Goal: Transaction & Acquisition: Download file/media

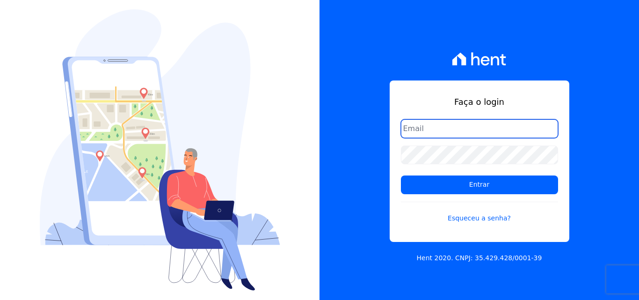
click at [413, 124] on input "email" at bounding box center [479, 128] width 157 height 19
type input "[PERSON_NAME][EMAIL_ADDRESS][PERSON_NAME][DOMAIN_NAME]"
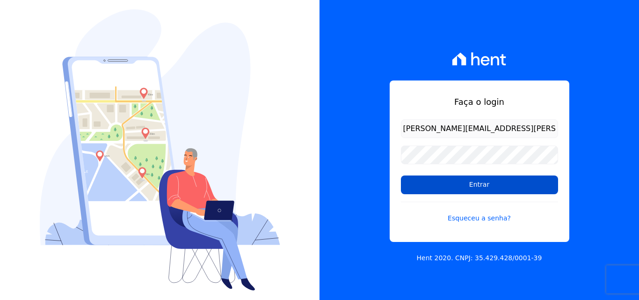
click at [447, 182] on input "Entrar" at bounding box center [479, 184] width 157 height 19
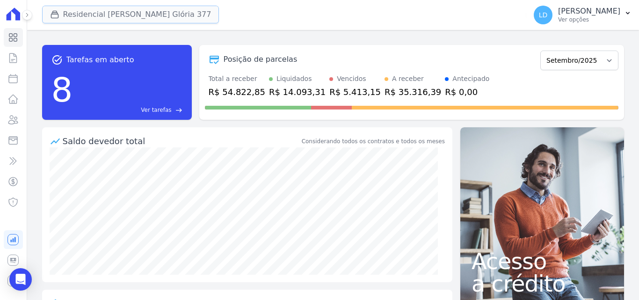
click at [75, 8] on button "Residencial [PERSON_NAME] Glória 377" at bounding box center [130, 15] width 177 height 18
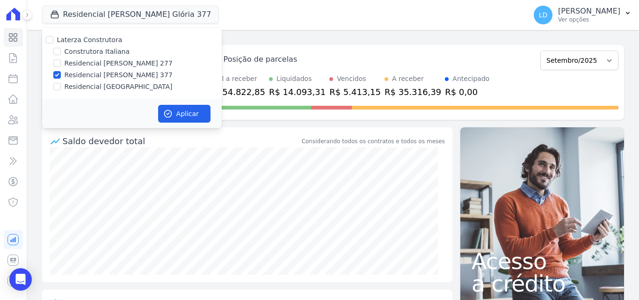
click at [72, 36] on label "Laterza Construtora" at bounding box center [89, 39] width 65 height 7
click at [53, 36] on input "Laterza Construtora" at bounding box center [49, 39] width 7 height 7
checkbox input "true"
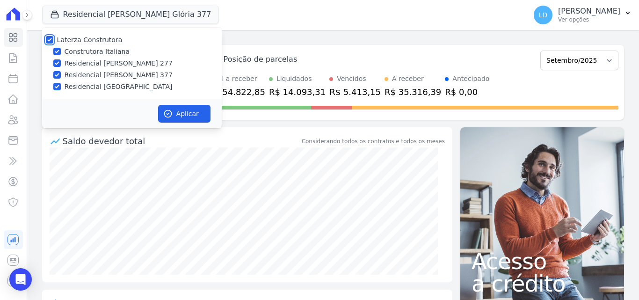
checkbox input "true"
drag, startPoint x: 195, startPoint y: 115, endPoint x: 239, endPoint y: 95, distance: 47.5
click at [195, 113] on button "Aplicar" at bounding box center [184, 114] width 52 height 18
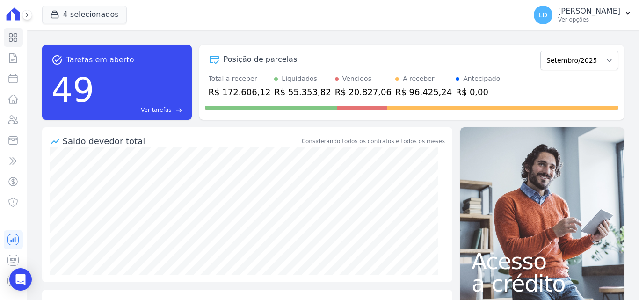
click at [575, 15] on p "[PERSON_NAME]" at bounding box center [589, 11] width 62 height 9
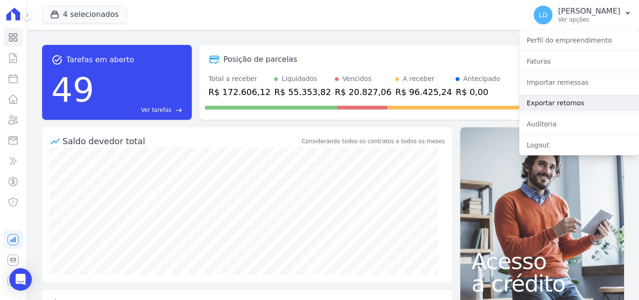
click at [584, 104] on link "Exportar retornos" at bounding box center [579, 102] width 120 height 17
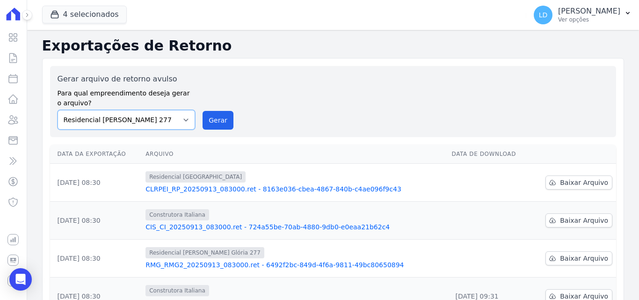
drag, startPoint x: 133, startPoint y: 118, endPoint x: 140, endPoint y: 128, distance: 12.7
click at [133, 118] on select "Construtora Italiana Residencial [PERSON_NAME] 277 Residencial [PERSON_NAME][ST…" at bounding box center [127, 120] width 138 height 20
select select "29fc0423-bfd4-480a-835e-7e440cfe6eb8"
click at [58, 110] on select "Construtora Italiana Residencial [PERSON_NAME] 277 Residencial [PERSON_NAME][ST…" at bounding box center [127, 120] width 138 height 20
drag, startPoint x: 239, startPoint y: 114, endPoint x: 233, endPoint y: 115, distance: 5.7
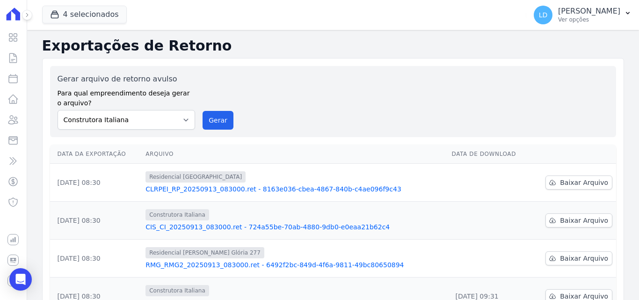
click at [236, 115] on div "Gerar arquivo de retorno avulso Para qual empreendimento deseja gerar o arquivo…" at bounding box center [333, 101] width 551 height 56
click at [217, 118] on button "Gerar" at bounding box center [217, 120] width 31 height 19
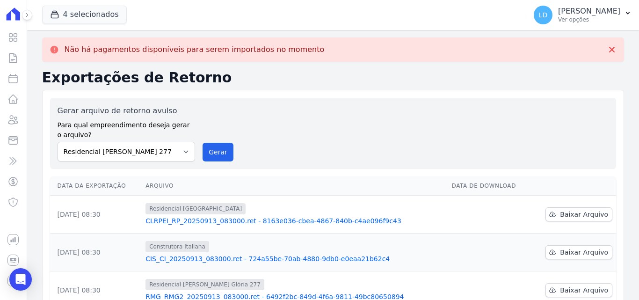
click at [147, 164] on div "Gerar arquivo de retorno avulso Para qual empreendimento deseja gerar o arquivo…" at bounding box center [333, 133] width 566 height 71
click at [144, 158] on select "Construtora Italiana Residencial [PERSON_NAME] 277 Residencial [PERSON_NAME][ST…" at bounding box center [127, 152] width 138 height 20
click at [58, 142] on select "Construtora Italiana Residencial [PERSON_NAME] 277 Residencial [PERSON_NAME][ST…" at bounding box center [127, 152] width 138 height 20
drag, startPoint x: 205, startPoint y: 147, endPoint x: 343, endPoint y: 80, distance: 152.7
click at [207, 147] on button "Gerar" at bounding box center [217, 152] width 31 height 19
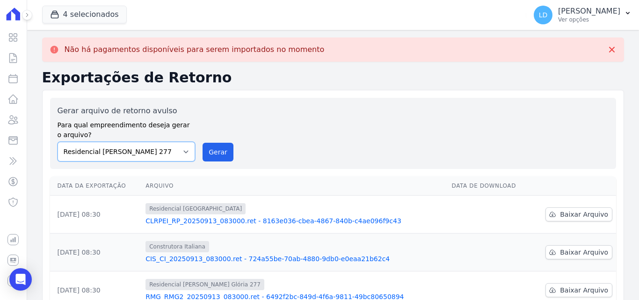
click at [135, 152] on select "Construtora Italiana Residencial [PERSON_NAME] 277 Residencial [PERSON_NAME][ST…" at bounding box center [127, 152] width 138 height 20
select select "0cd9190e-dfd9-46e5-afc8-7298ef4c0c2b"
click at [58, 142] on select "Construtora Italiana Residencial [PERSON_NAME] 277 Residencial [PERSON_NAME][ST…" at bounding box center [127, 152] width 138 height 20
click at [226, 145] on button "Gerar" at bounding box center [217, 152] width 31 height 19
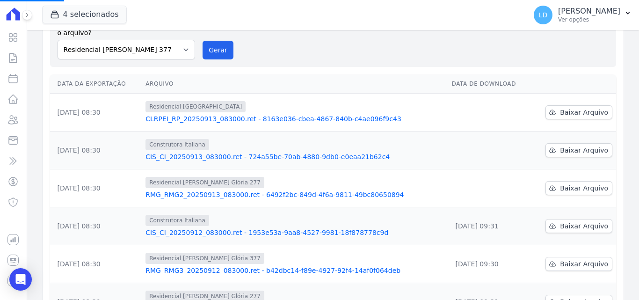
scroll to position [140, 0]
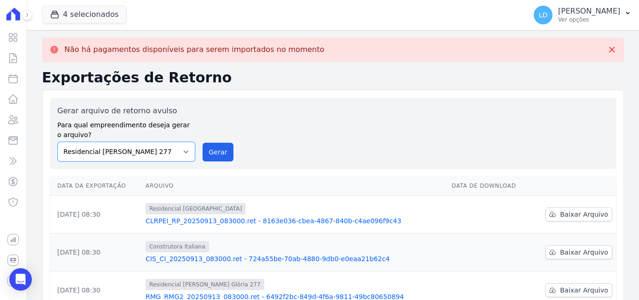
click at [154, 158] on select "Construtora Italiana Residencial [PERSON_NAME] 277 Residencial [PERSON_NAME][ST…" at bounding box center [127, 152] width 138 height 20
select select "6440c0a1-232b-4aa1-adfe-88cb95fffe46"
click at [58, 142] on select "Construtora Italiana Residencial [PERSON_NAME] 277 Residencial [PERSON_NAME][ST…" at bounding box center [127, 152] width 138 height 20
drag, startPoint x: 216, startPoint y: 154, endPoint x: 347, endPoint y: 83, distance: 149.0
click at [220, 152] on button "Gerar" at bounding box center [217, 152] width 31 height 19
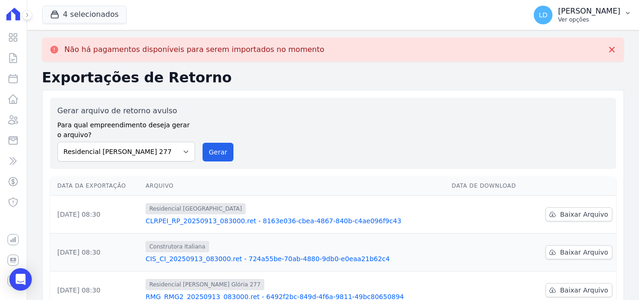
click at [581, 19] on p "Ver opções" at bounding box center [589, 19] width 62 height 7
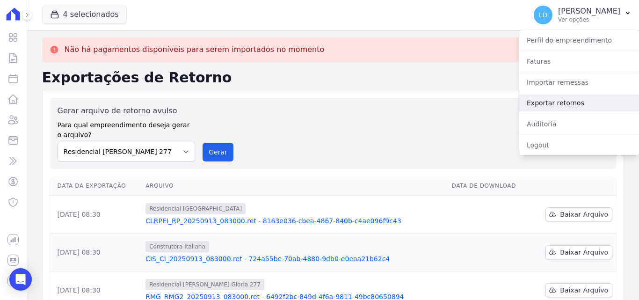
drag, startPoint x: 564, startPoint y: 98, endPoint x: 511, endPoint y: 113, distance: 54.8
click at [564, 99] on link "Exportar retornos" at bounding box center [579, 102] width 120 height 17
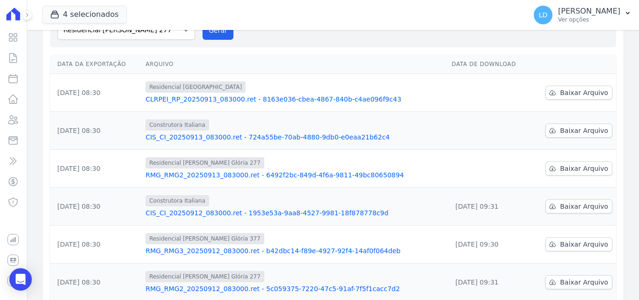
scroll to position [94, 0]
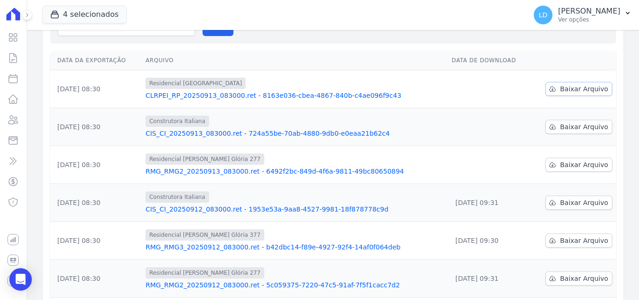
click at [587, 92] on span "Baixar Arquivo" at bounding box center [584, 88] width 48 height 9
click at [565, 129] on span "Baixar Arquivo" at bounding box center [584, 126] width 48 height 9
click at [562, 161] on span "Baixar Arquivo" at bounding box center [584, 164] width 48 height 9
click at [568, 15] on div "LD [PERSON_NAME] Ver opções" at bounding box center [576, 15] width 86 height 19
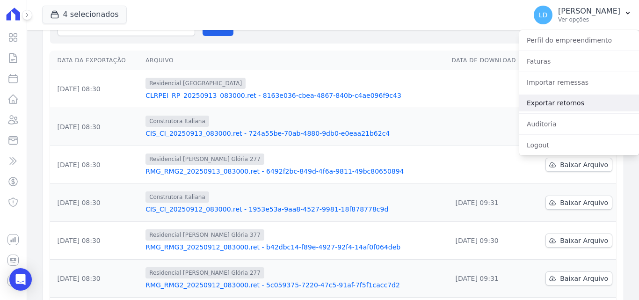
click at [588, 97] on link "Exportar retornos" at bounding box center [579, 102] width 120 height 17
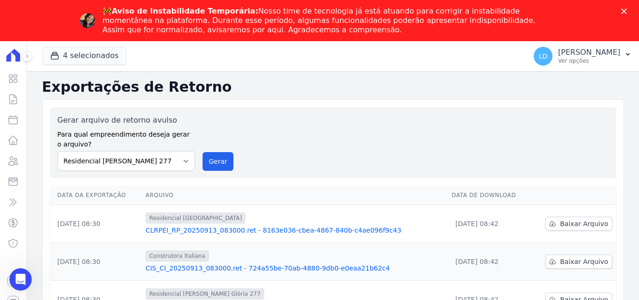
scroll to position [47, 0]
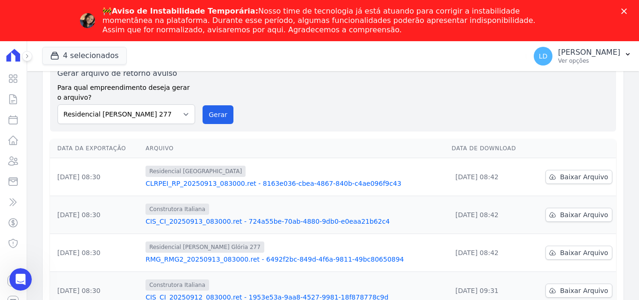
click at [627, 12] on div "Fechar" at bounding box center [625, 11] width 9 height 6
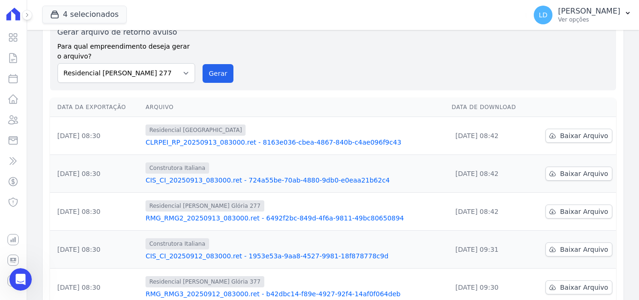
drag, startPoint x: 576, startPoint y: 20, endPoint x: 581, endPoint y: 54, distance: 34.5
click at [577, 20] on p "Ver opções" at bounding box center [589, 19] width 62 height 7
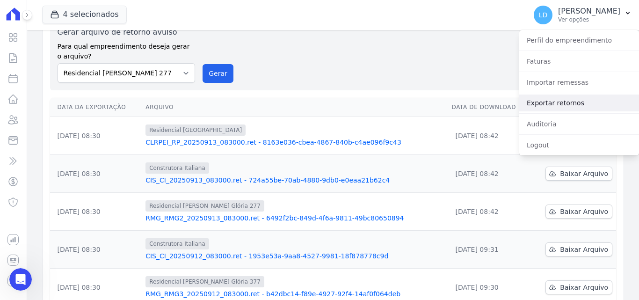
click at [576, 102] on link "Exportar retornos" at bounding box center [579, 102] width 120 height 17
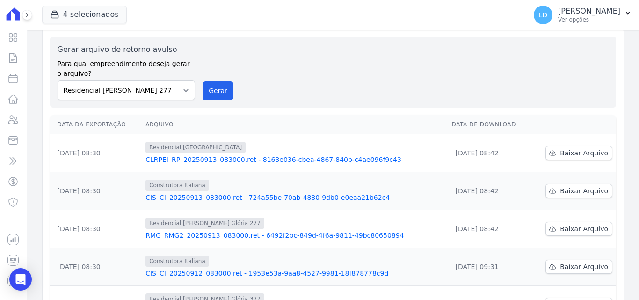
scroll to position [0, 0]
